Goal: Navigation & Orientation: Find specific page/section

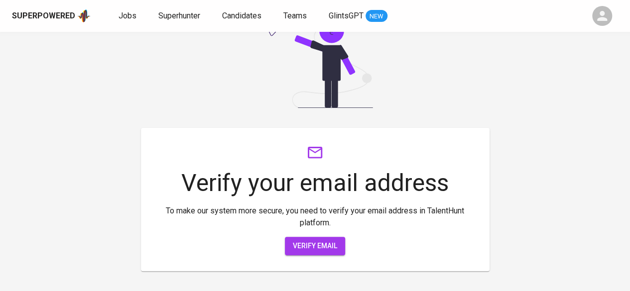
scroll to position [142, 0]
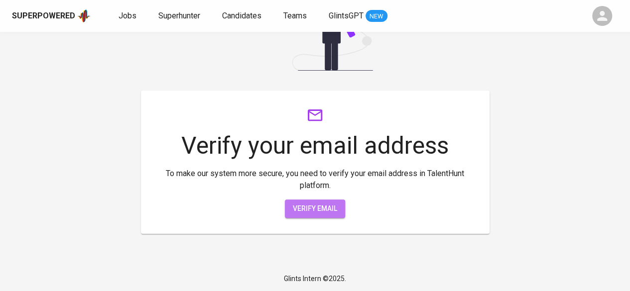
click at [332, 205] on span "Verify email" at bounding box center [315, 209] width 44 height 12
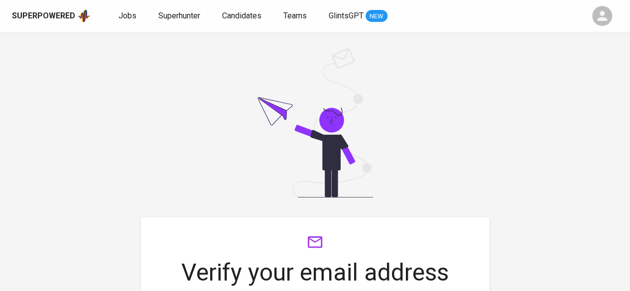
scroll to position [0, 0]
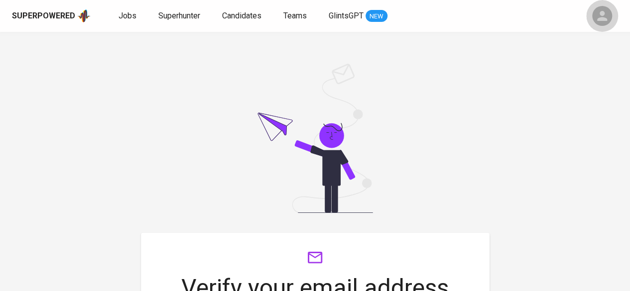
click at [611, 15] on div "button" at bounding box center [602, 16] width 20 height 20
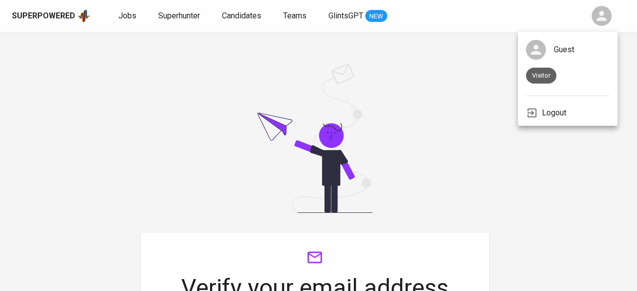
click at [554, 110] on p "Logout" at bounding box center [554, 113] width 24 height 12
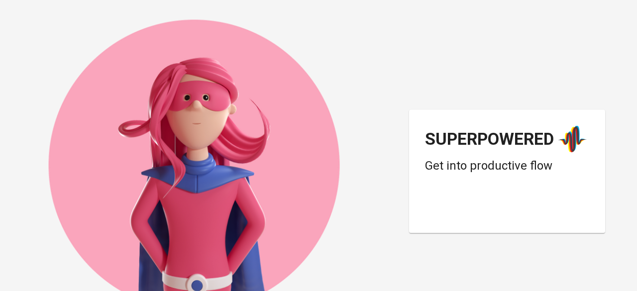
click at [293, 143] on div "Superpowered Get into productive flow" at bounding box center [318, 145] width 637 height 291
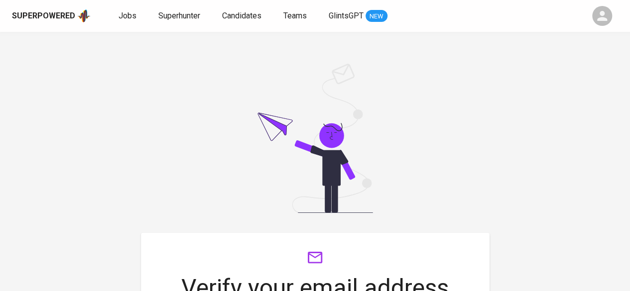
click at [601, 12] on icon "button" at bounding box center [602, 16] width 10 height 10
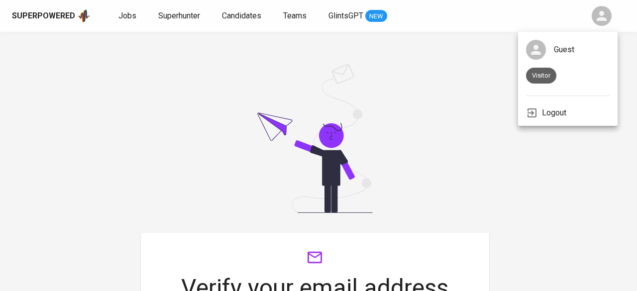
click at [549, 116] on p "Logout" at bounding box center [554, 113] width 24 height 12
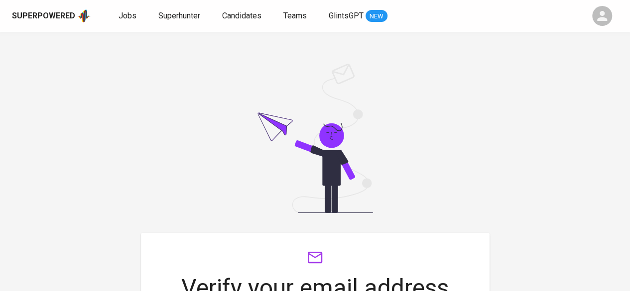
scroll to position [142, 0]
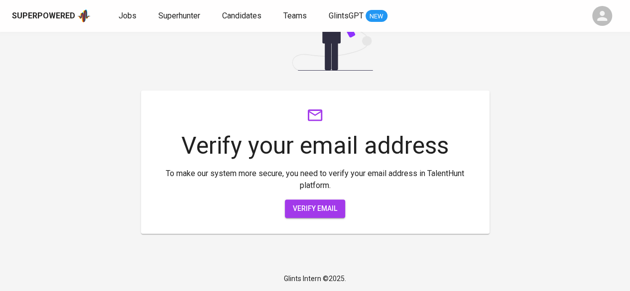
click at [318, 207] on span "Verify email" at bounding box center [315, 209] width 44 height 12
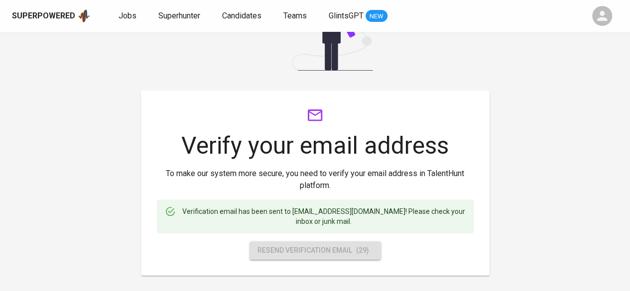
scroll to position [0, 0]
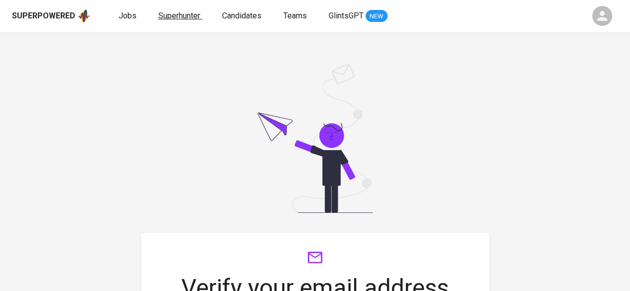
click at [164, 13] on span "Superhunter" at bounding box center [179, 15] width 42 height 9
click at [182, 13] on span "Superhunter" at bounding box center [179, 15] width 42 height 9
